Goal: Information Seeking & Learning: Learn about a topic

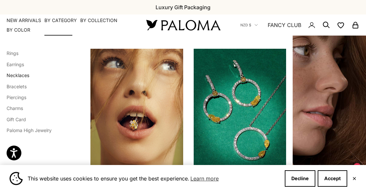
click at [20, 73] on link "Necklaces" at bounding box center [18, 75] width 23 height 6
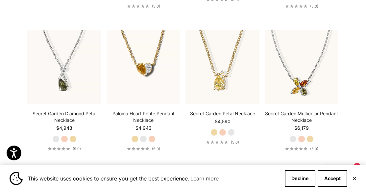
scroll to position [742, 0]
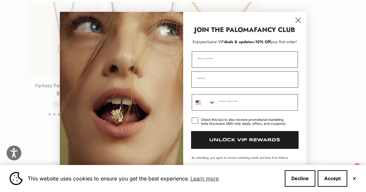
click at [300, 19] on circle "Close dialog" at bounding box center [297, 19] width 11 height 11
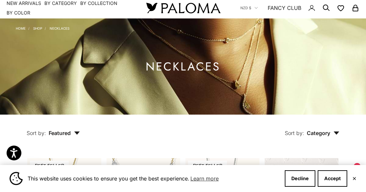
scroll to position [0, 0]
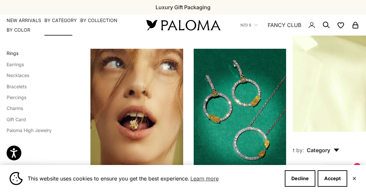
click at [14, 53] on link "Rings" at bounding box center [13, 53] width 12 height 6
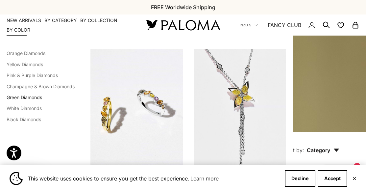
click at [32, 96] on link "Green Diamonds" at bounding box center [25, 97] width 36 height 6
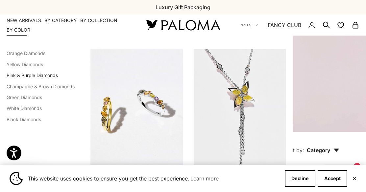
click at [38, 76] on link "Pink & Purple Diamonds" at bounding box center [32, 75] width 51 height 6
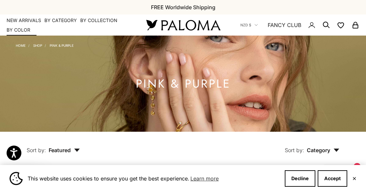
click at [31, 18] on link "NEW ARRIVALS" at bounding box center [24, 20] width 35 height 7
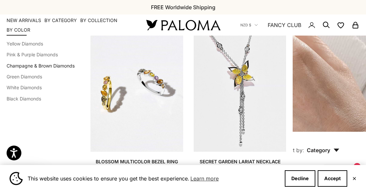
click at [36, 64] on link "Champagne & Brown Diamonds" at bounding box center [41, 66] width 68 height 6
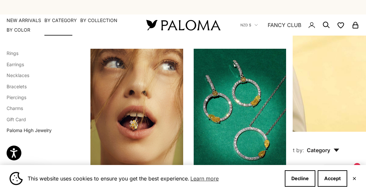
click at [39, 130] on link "Paloma High Jewelry" at bounding box center [29, 130] width 45 height 6
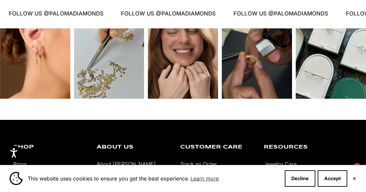
scroll to position [1988, 0]
